Goal: Transaction & Acquisition: Purchase product/service

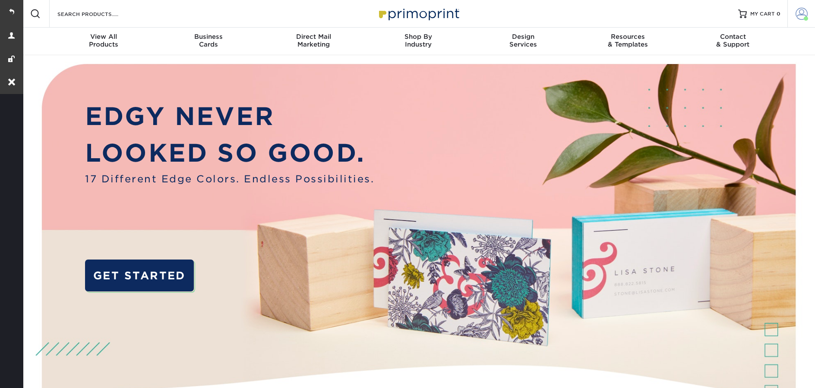
click at [799, 13] on span at bounding box center [801, 14] width 12 height 12
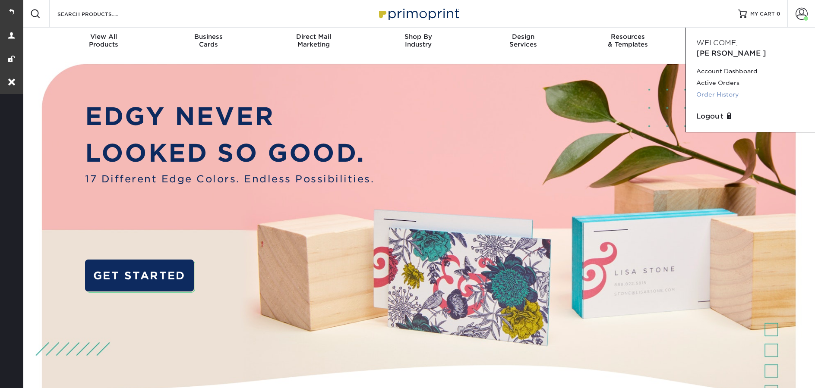
click at [736, 89] on link "Order History" at bounding box center [750, 95] width 108 height 12
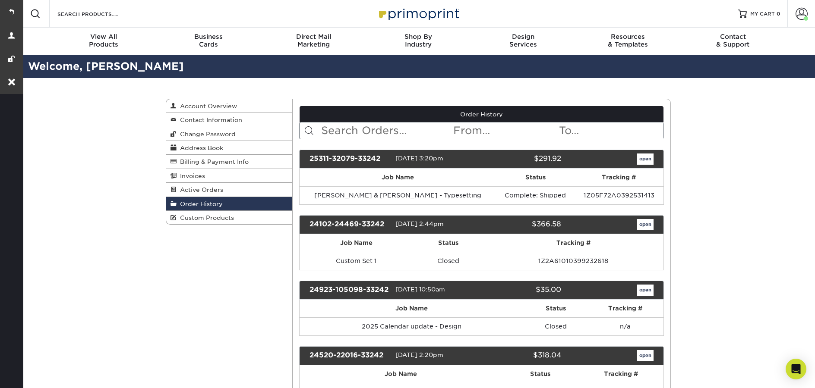
click at [352, 128] on input "text" at bounding box center [386, 131] width 133 height 16
paste input "24102-24469-33242"
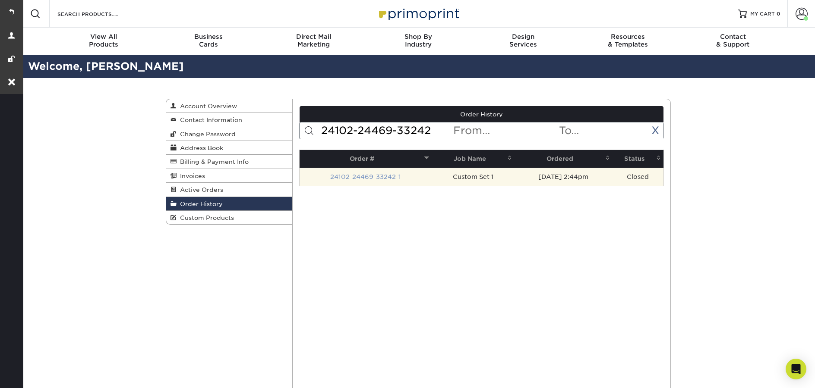
type input "24102-24469-33242"
click at [371, 175] on link "24102-24469-33242-1" at bounding box center [365, 177] width 71 height 7
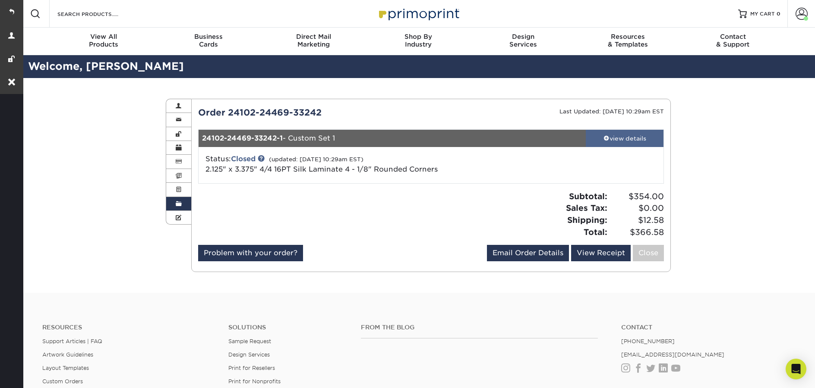
click at [612, 138] on div "view details" at bounding box center [625, 138] width 78 height 9
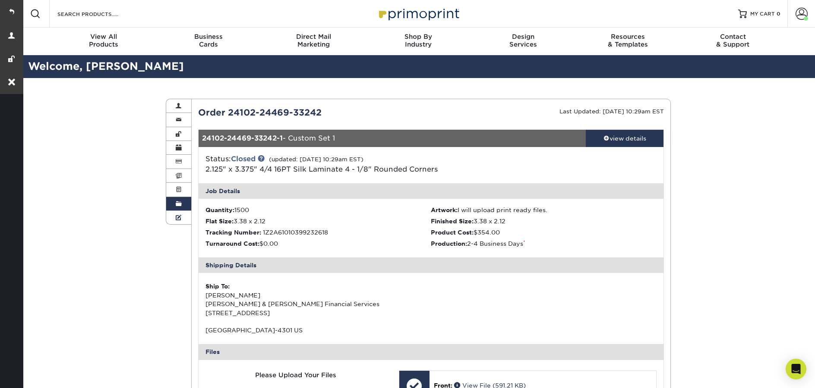
click at [178, 224] on link "Custom Products" at bounding box center [178, 217] width 25 height 13
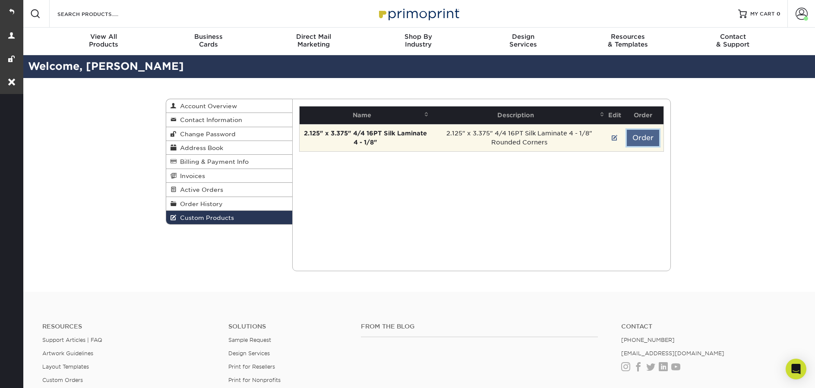
click at [651, 134] on button "Order" at bounding box center [643, 138] width 32 height 16
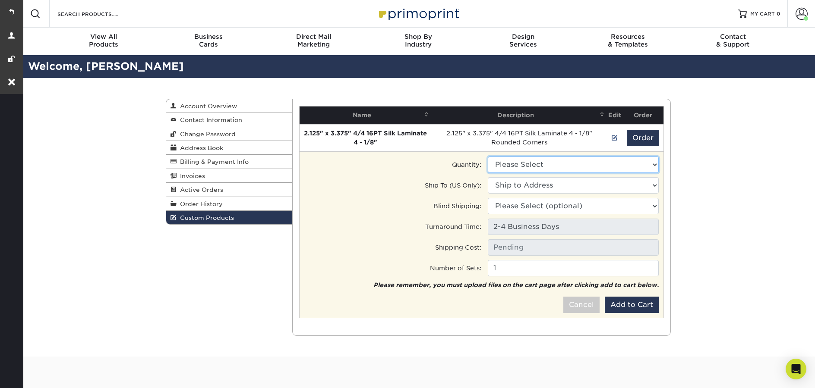
click at [568, 167] on select "Please Select 1500 - $354.00" at bounding box center [573, 165] width 171 height 16
select select "0"
click at [488, 157] on select "Please Select 1500 - $354.00" at bounding box center [573, 165] width 171 height 16
type input "Ground: $12.58"
click at [549, 185] on select "Ship to Address 7 Court St, Saratoga Springs, NY" at bounding box center [573, 185] width 171 height 16
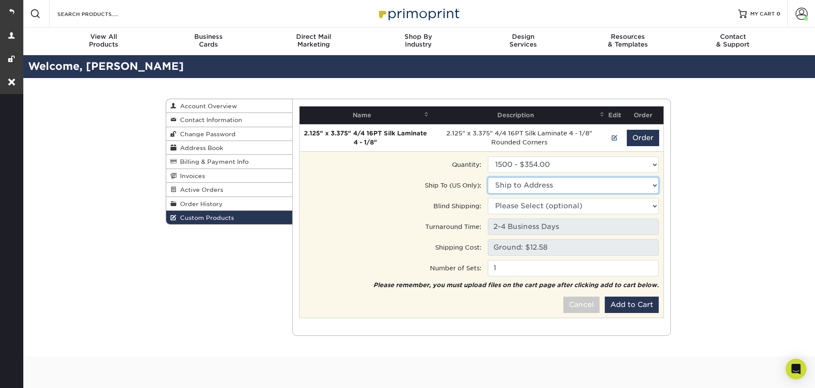
select select "55124"
click at [488, 177] on select "Ship to Address Bruno & Bruno • 7 Court St, Saratoga Springs, NY" at bounding box center [573, 185] width 171 height 16
click at [643, 306] on button "Add to Cart" at bounding box center [632, 305] width 54 height 16
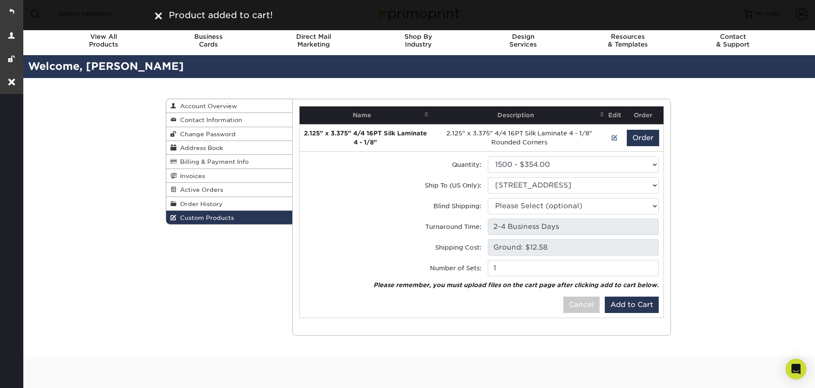
click at [157, 18] on img at bounding box center [158, 16] width 7 height 7
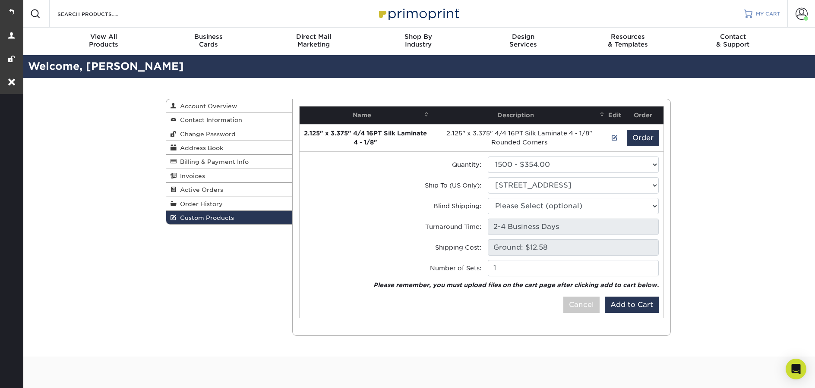
click at [756, 14] on span "MY CART" at bounding box center [768, 13] width 25 height 7
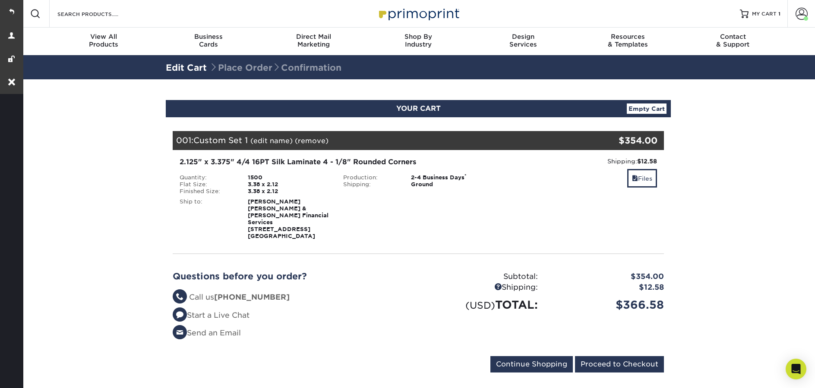
click at [278, 142] on link "(edit name)" at bounding box center [271, 141] width 42 height 8
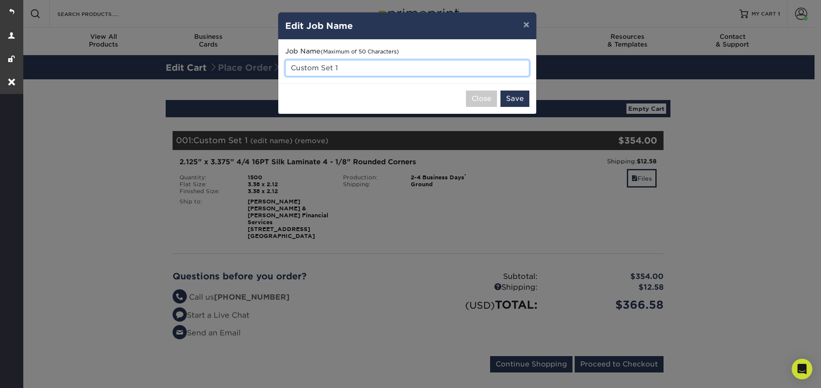
drag, startPoint x: 342, startPoint y: 67, endPoint x: 284, endPoint y: 64, distance: 58.3
click at [284, 64] on div "Job Name (Maximum of 50 Characters) Custom Set 1" at bounding box center [407, 62] width 258 height 44
type input "2026 Calender"
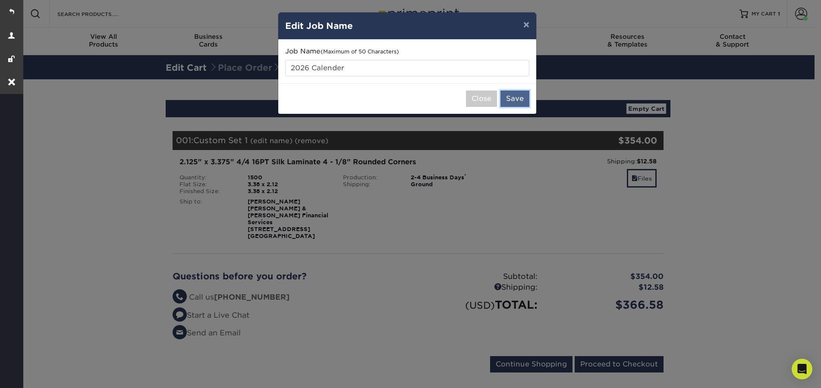
click at [521, 104] on button "Save" at bounding box center [515, 99] width 29 height 16
